Goal: Obtain resource: Download file/media

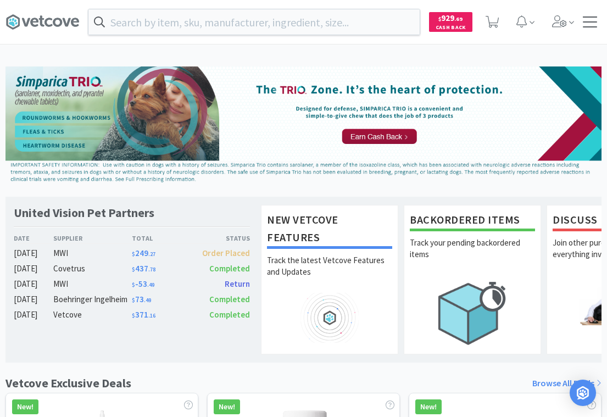
click at [585, 25] on div at bounding box center [590, 21] width 14 height 11
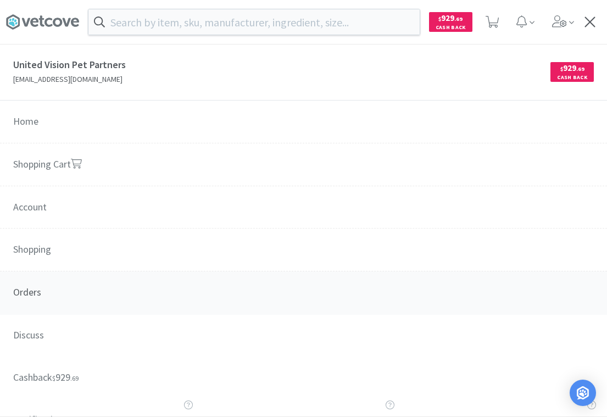
click at [36, 294] on span "Orders" at bounding box center [303, 292] width 607 height 43
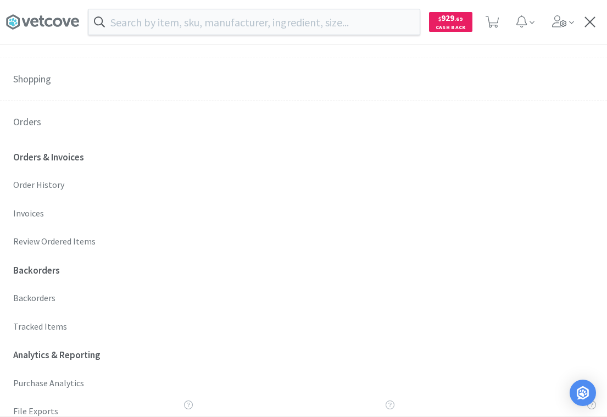
scroll to position [172, 0]
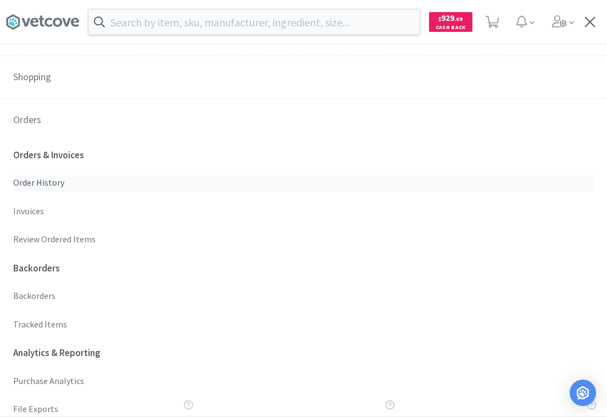
click at [51, 181] on p "Order History" at bounding box center [303, 183] width 580 height 14
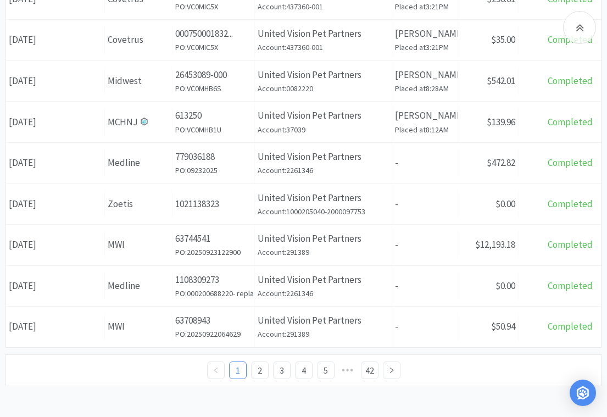
scroll to position [474, 0]
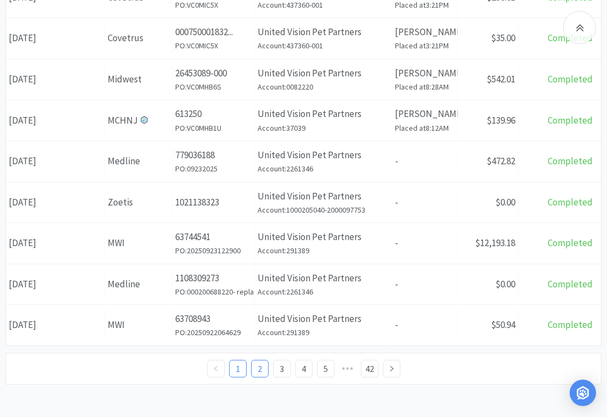
click at [254, 362] on link "2" at bounding box center [259, 368] width 16 height 16
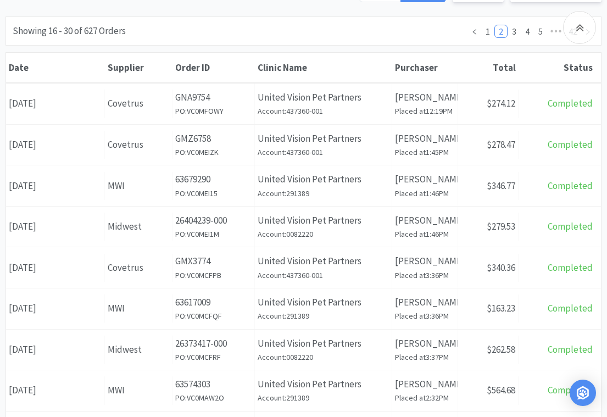
scroll to position [124, 0]
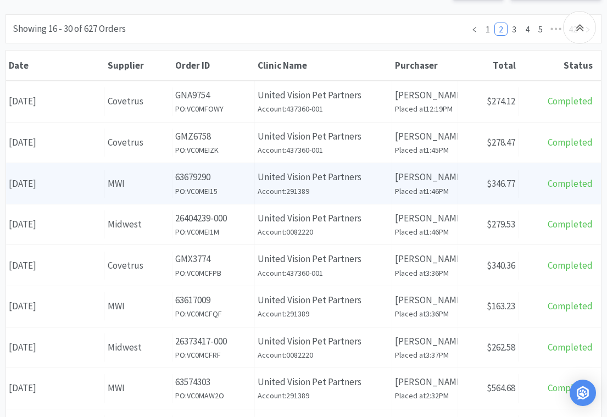
click at [227, 193] on h6 "PO: VC0MEI15" at bounding box center [213, 191] width 76 height 12
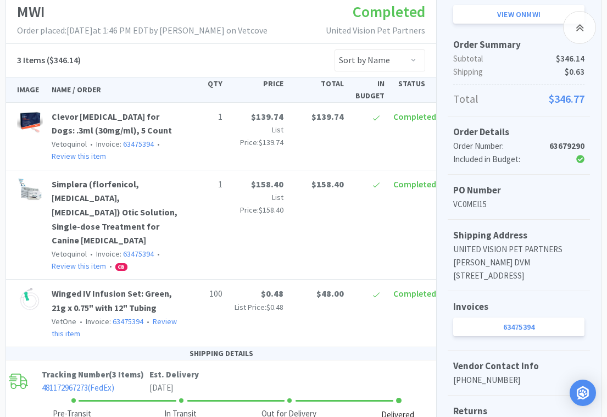
scroll to position [189, 0]
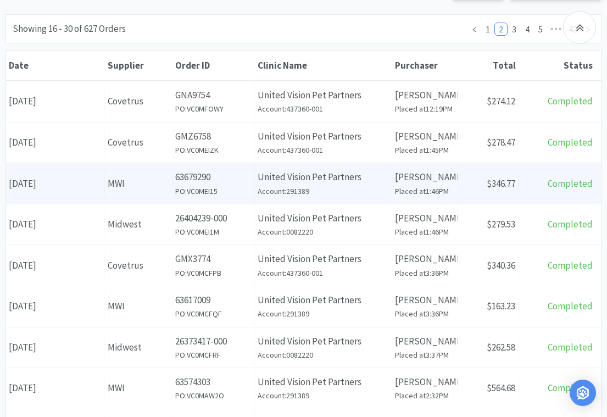
scroll to position [474, 0]
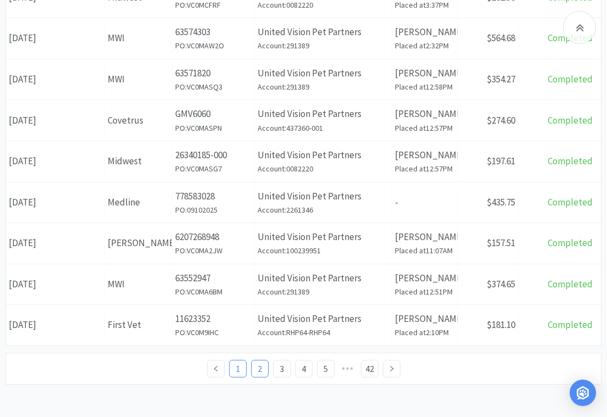
click at [242, 371] on link "1" at bounding box center [238, 368] width 16 height 16
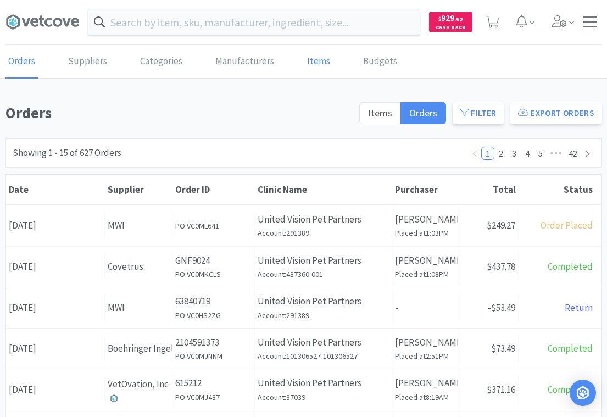
click at [320, 63] on link "Items" at bounding box center [318, 61] width 29 height 33
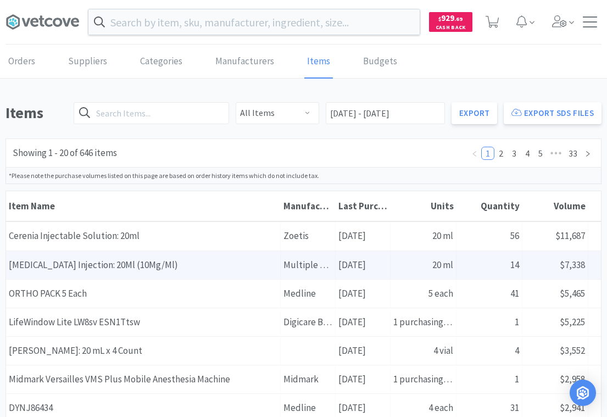
click at [178, 260] on div "Item Name [MEDICAL_DATA] Injection: 20Ml (10Mg/Ml)" at bounding box center [143, 265] width 275 height 28
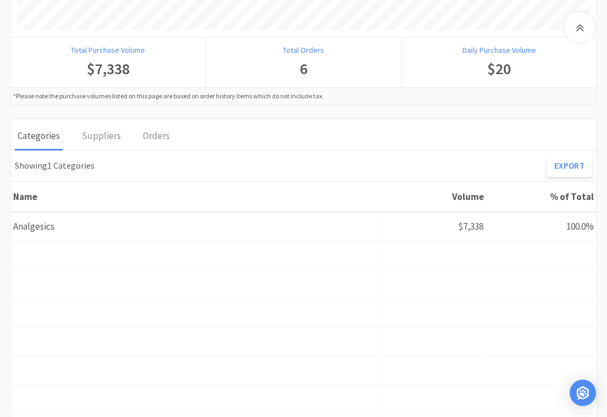
scroll to position [462, 0]
click at [152, 141] on div "Orders" at bounding box center [156, 135] width 32 height 27
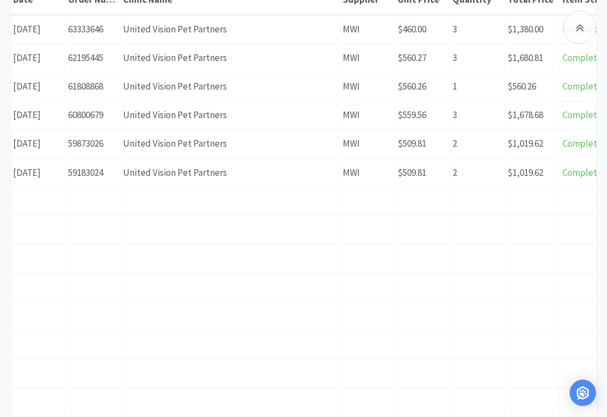
scroll to position [531, 0]
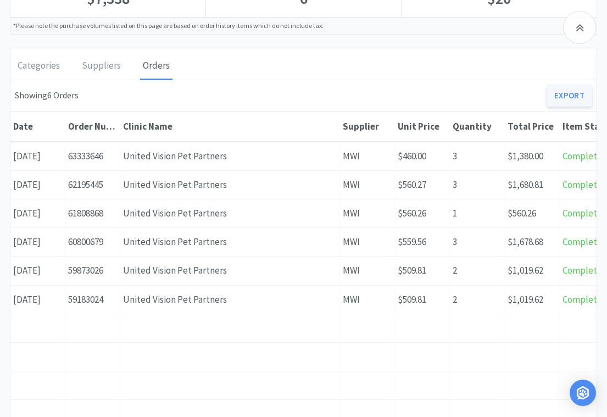
click at [577, 91] on link "Export" at bounding box center [569, 96] width 46 height 22
click at [567, 96] on link "Export" at bounding box center [569, 96] width 46 height 22
